Goal: Communication & Community: Connect with others

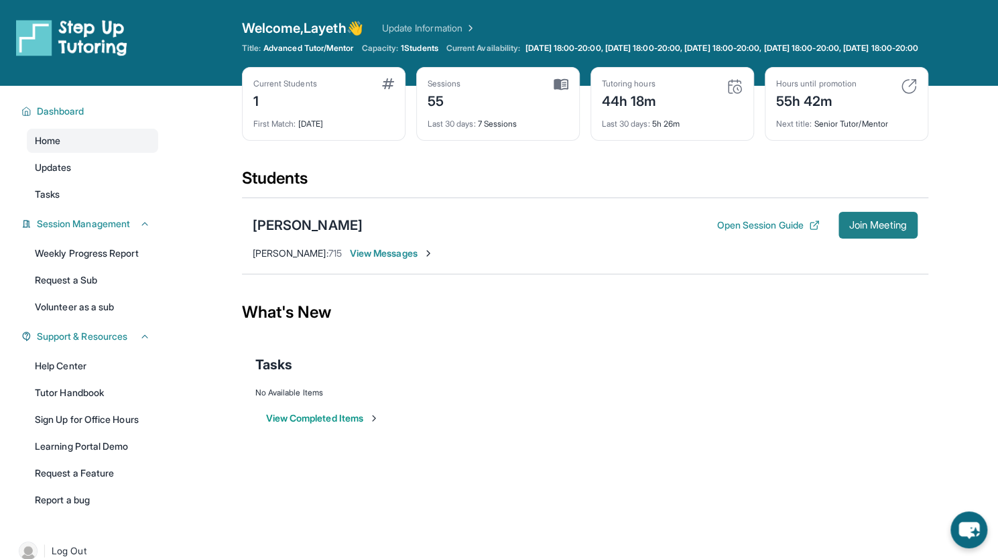
click at [878, 229] on span "Join Meeting" at bounding box center [878, 225] width 58 height 8
click at [377, 259] on span "View Messages" at bounding box center [392, 253] width 84 height 13
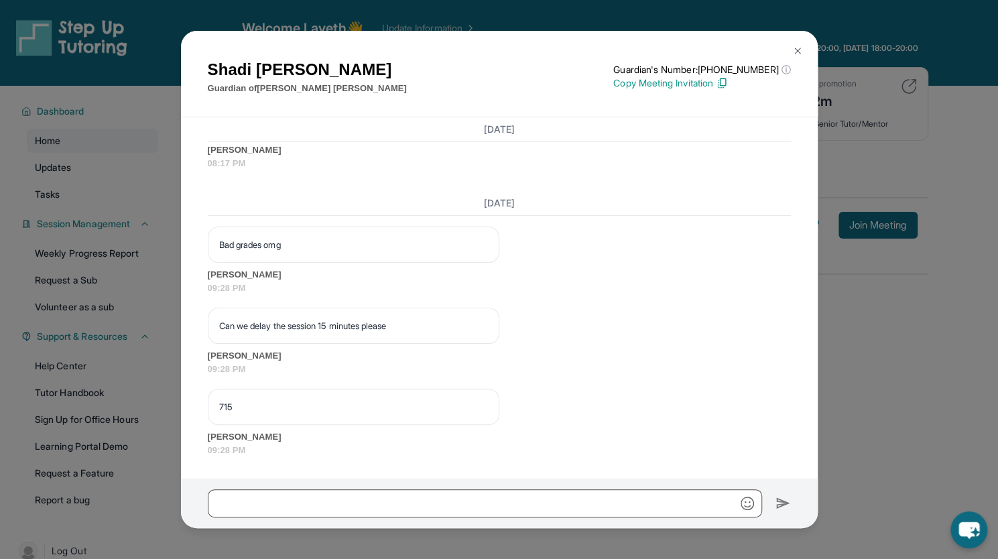
scroll to position [60153, 0]
click at [518, 289] on span "09:28 PM" at bounding box center [499, 287] width 583 height 13
click at [326, 15] on p "[URL][DOMAIN_NAME]" at bounding box center [353, 8] width 269 height 13
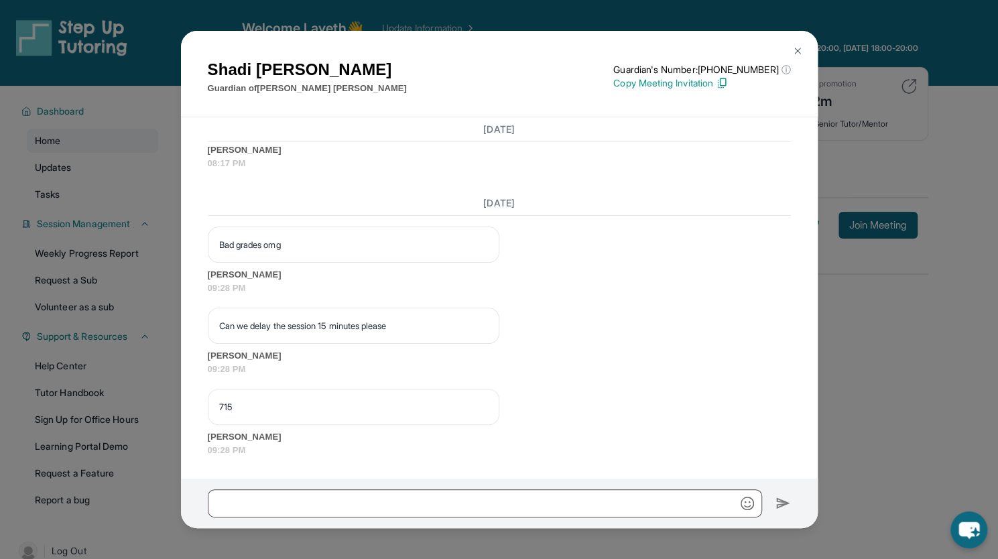
drag, startPoint x: 710, startPoint y: 419, endPoint x: 204, endPoint y: 393, distance: 507.2
click at [204, 393] on div "[DATE] **New Step Up [PERSON_NAME] Chat**: Hi Shadi! This is the start of your …" at bounding box center [499, 297] width 637 height 361
copy p "[URL][DOMAIN_NAME]"
click at [315, 138] on div at bounding box center [353, 126] width 291 height 23
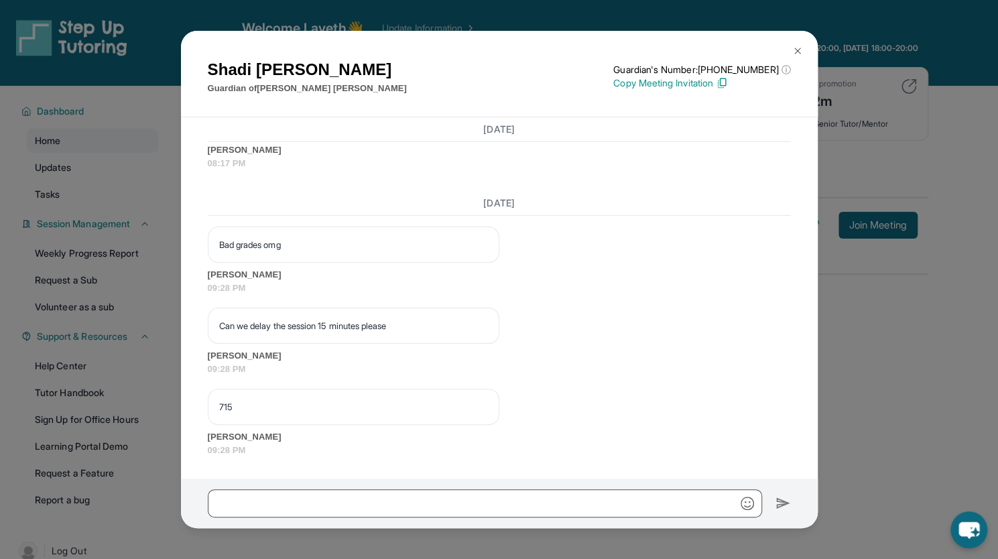
click at [306, 263] on div "Bad grades omg" at bounding box center [353, 244] width 291 height 36
click at [314, 138] on div at bounding box center [353, 126] width 291 height 23
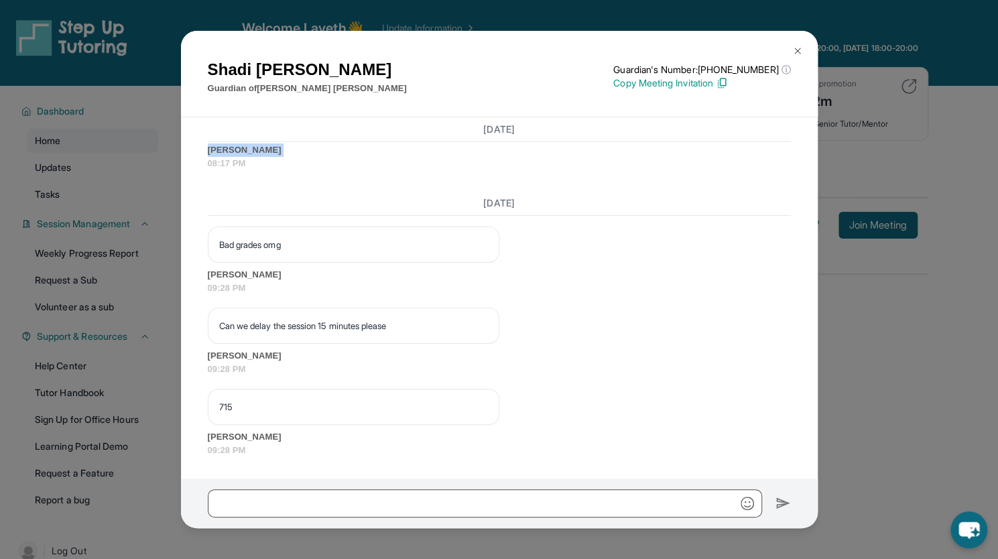
scroll to position [60146, 0]
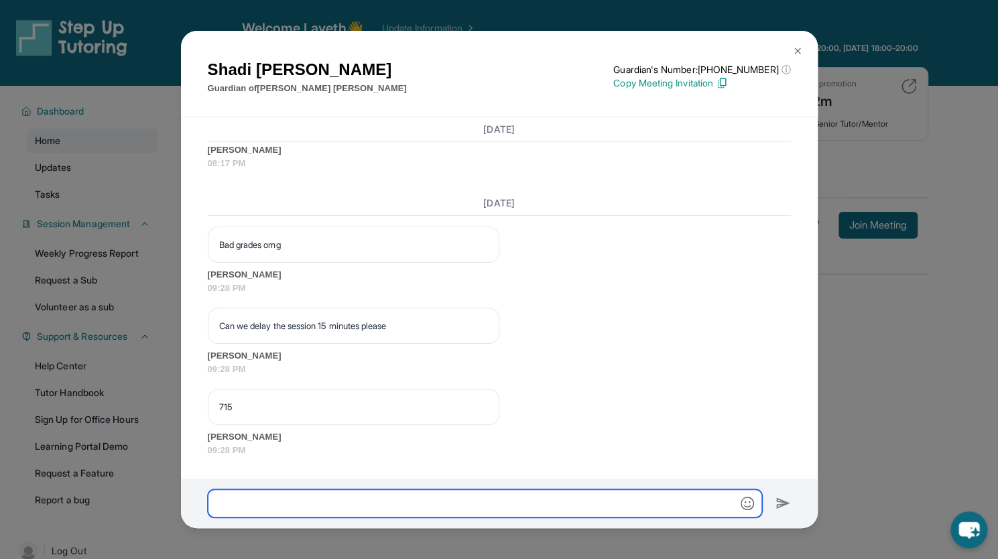
click at [291, 496] on input "text" at bounding box center [485, 503] width 554 height 28
type input "**********"
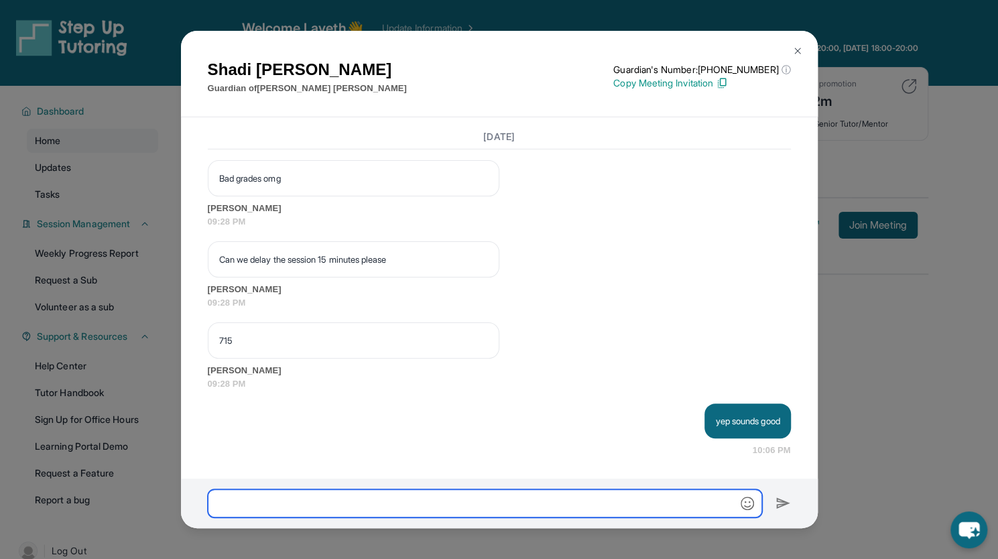
scroll to position [60220, 0]
